Goal: Task Accomplishment & Management: Manage account settings

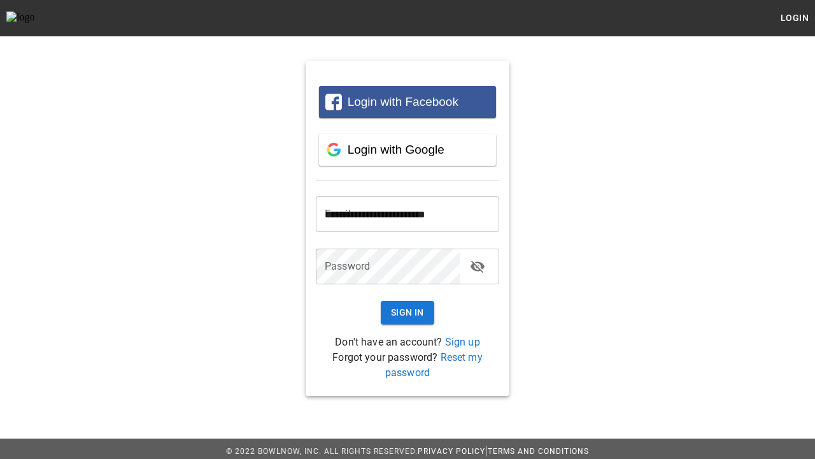
type input "**********"
click at [408, 312] on button "Sign In" at bounding box center [408, 313] width 54 height 24
